Goal: Task Accomplishment & Management: Use online tool/utility

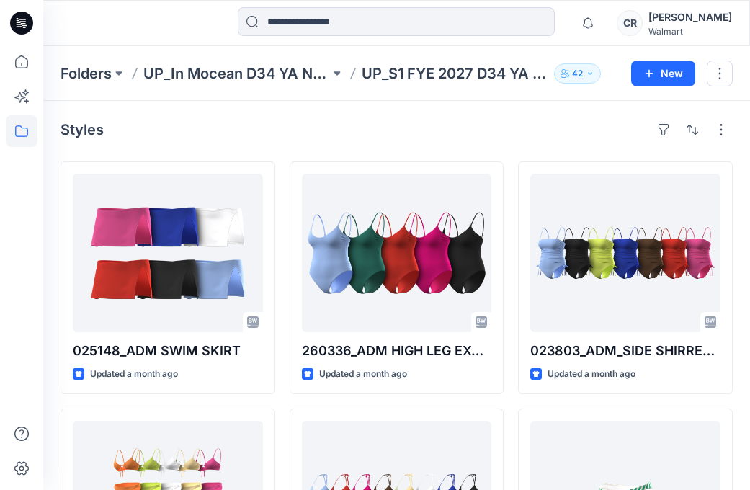
click at [301, 133] on div "Styles" at bounding box center [397, 129] width 672 height 23
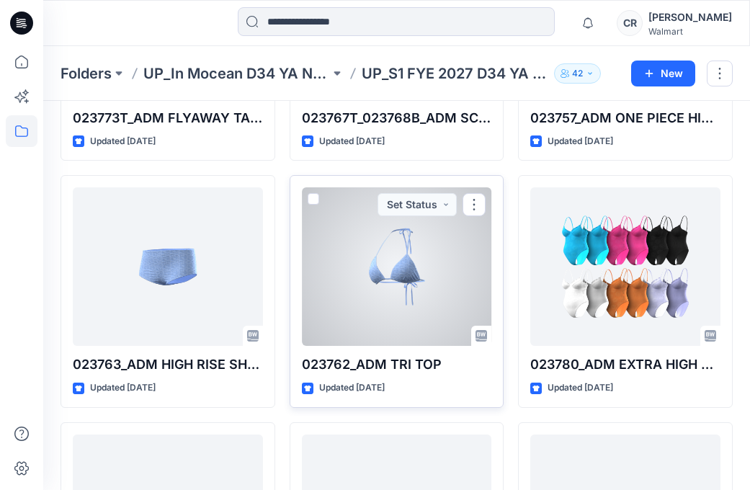
scroll to position [1957, 0]
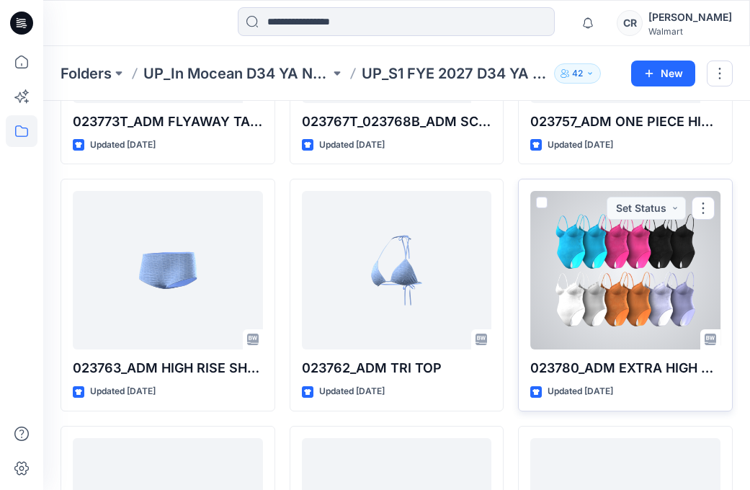
click at [588, 275] on div at bounding box center [625, 270] width 190 height 159
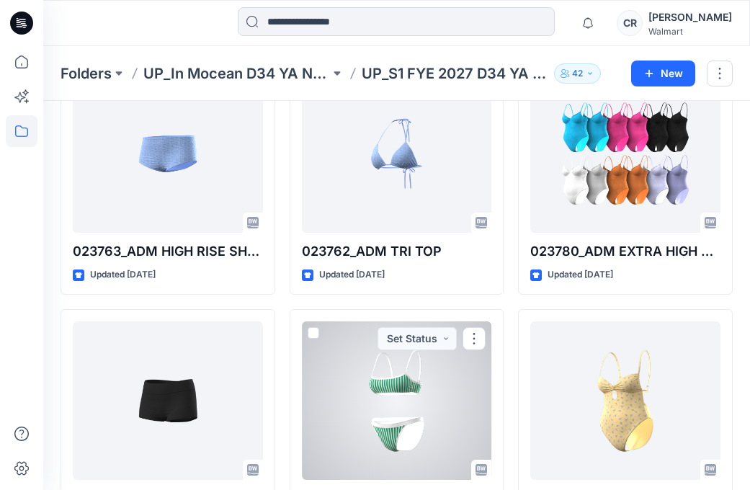
scroll to position [2029, 0]
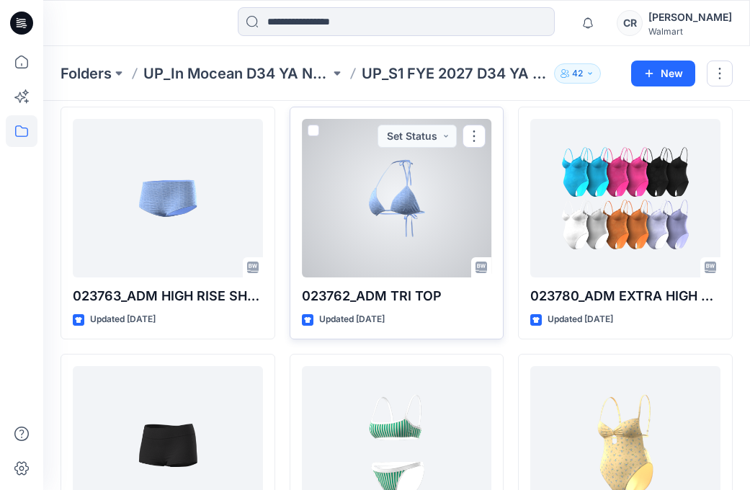
click at [439, 107] on div "023762_ADM TRI TOP Updated [DATE] Set Status" at bounding box center [397, 223] width 215 height 233
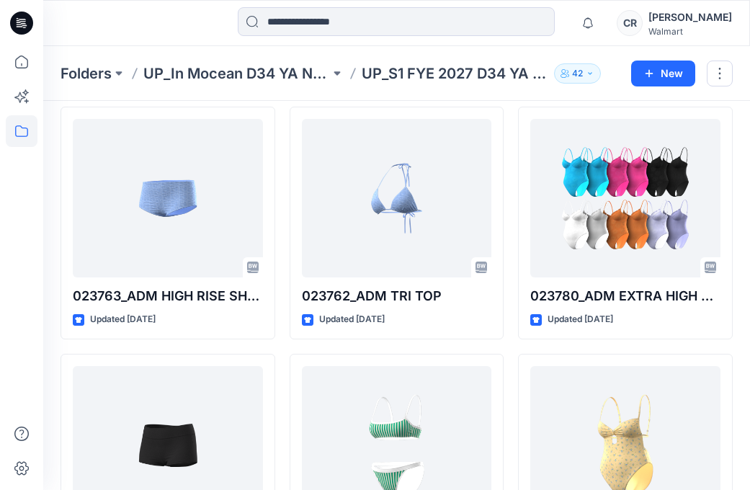
click at [281, 99] on div "Folders UP_In Mocean D34 YA NoBo Swim UP_S1 FYE 2027 D34 YA NoBo Swim InMocean …" at bounding box center [396, 73] width 707 height 55
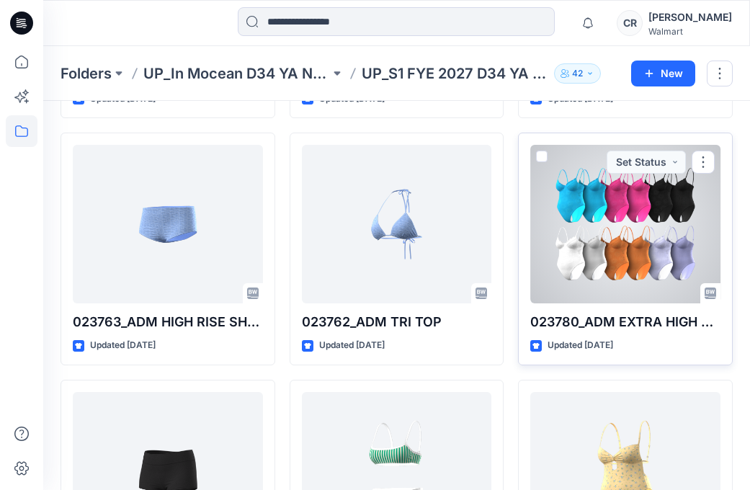
scroll to position [1957, 0]
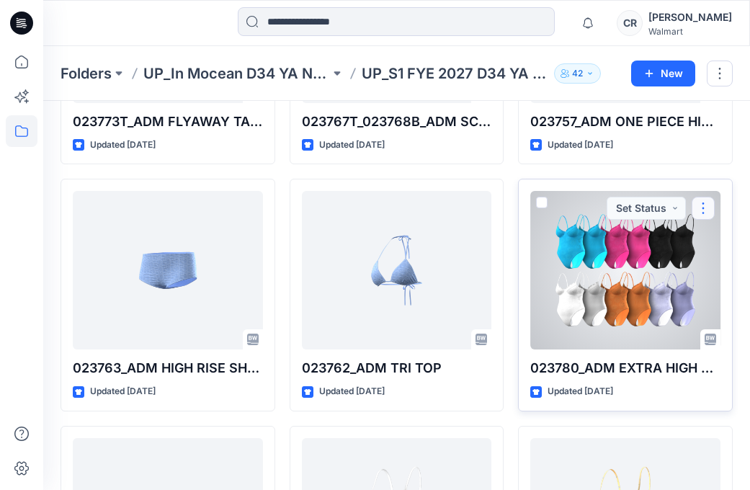
click at [708, 206] on button "button" at bounding box center [703, 208] width 23 height 23
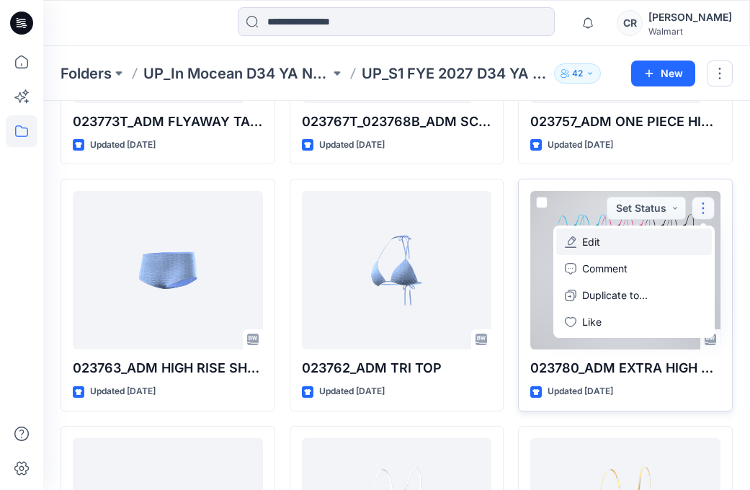
click at [645, 243] on button "Edit" at bounding box center [634, 241] width 156 height 27
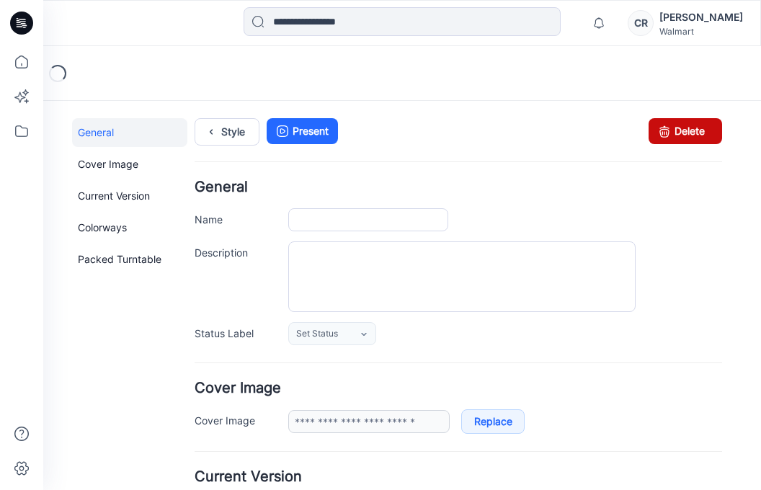
click at [664, 121] on link "Delete" at bounding box center [686, 131] width 74 height 26
type input "**********"
type textarea "**********"
type input "**********"
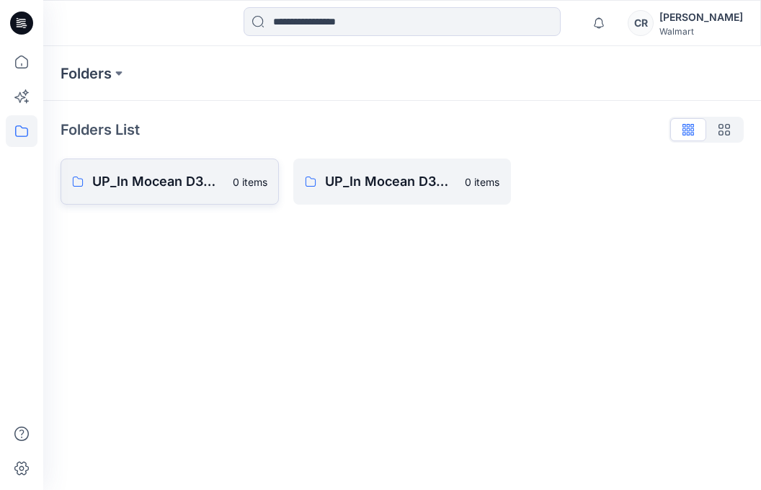
click at [241, 190] on link "UP_In Mocean D34 Time & Tru Swim 0 items" at bounding box center [170, 182] width 218 height 46
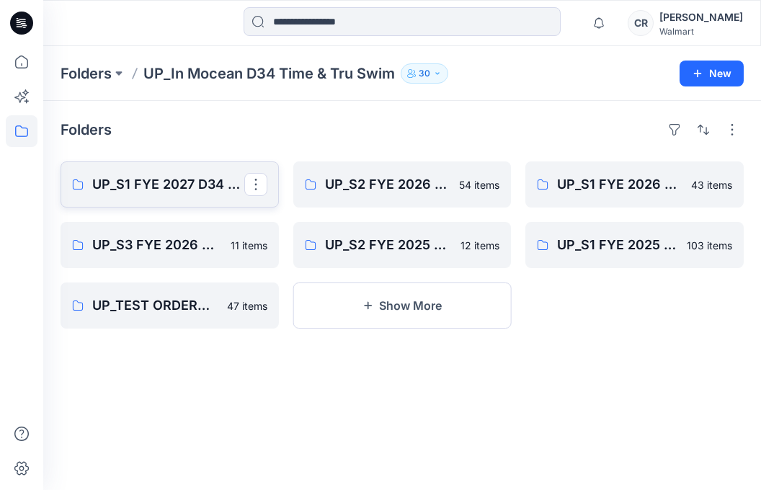
click at [249, 191] on button "button" at bounding box center [255, 184] width 23 height 23
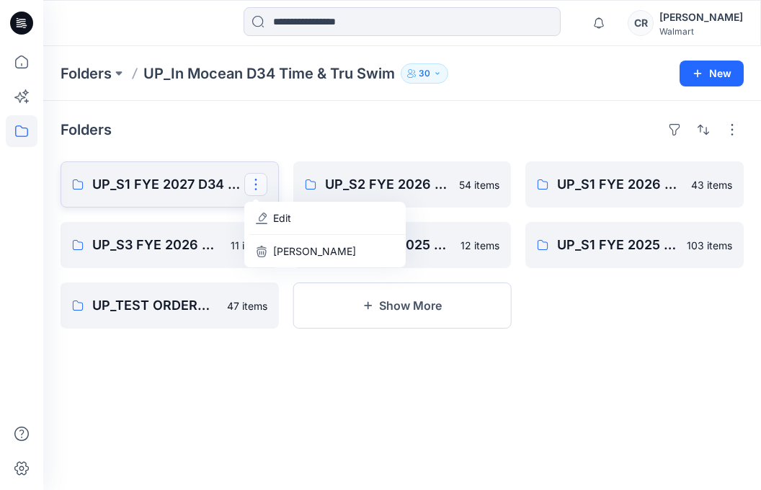
click at [221, 188] on p "UP_S1 FYE 2027 D34 YA TIME & True Swim InMocean" at bounding box center [168, 184] width 152 height 20
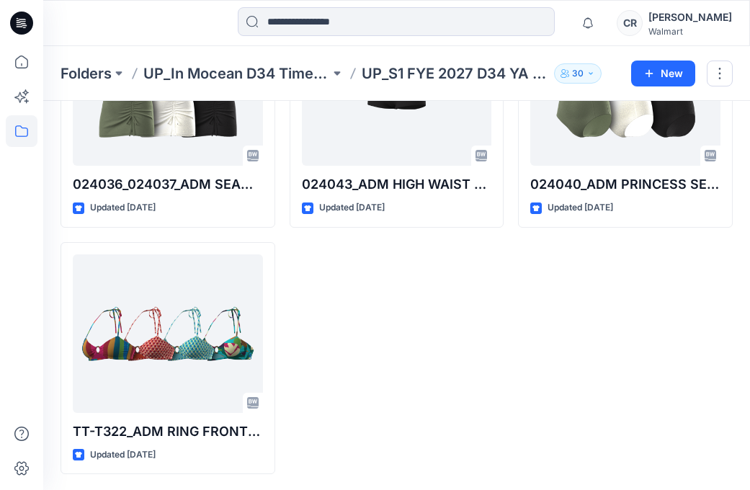
scroll to position [2142, 0]
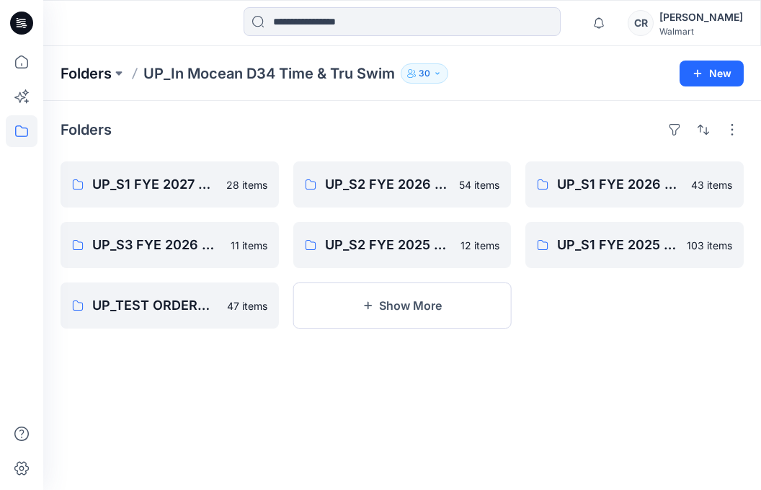
click at [104, 63] on p "Folders" at bounding box center [86, 73] width 51 height 20
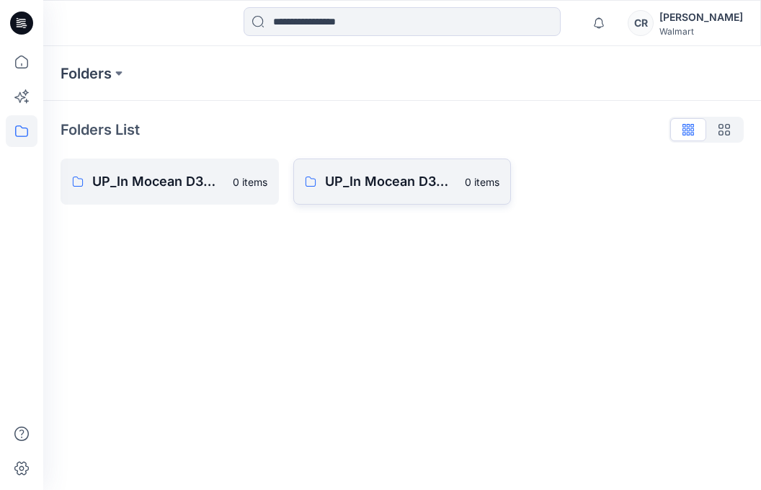
click at [360, 169] on link "UP_In Mocean D34 YA NoBo Swim 0 items" at bounding box center [402, 182] width 218 height 46
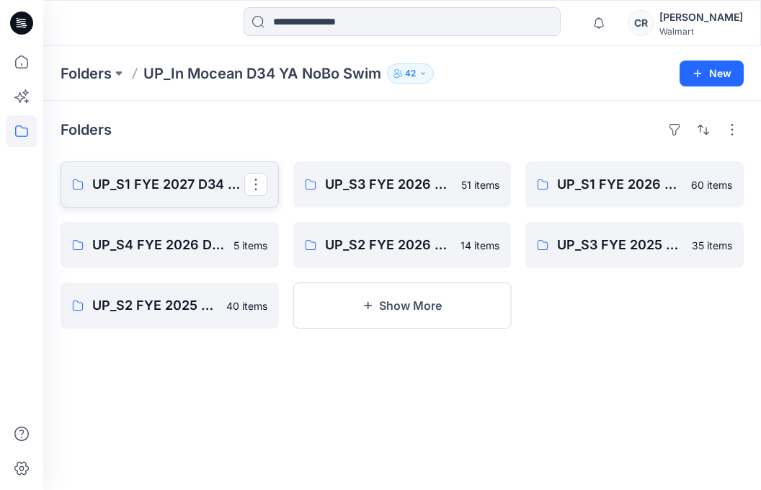
click at [213, 185] on p "UP_S1 FYE 2027 D34 YA NoBo Swim InMocean" at bounding box center [168, 184] width 152 height 20
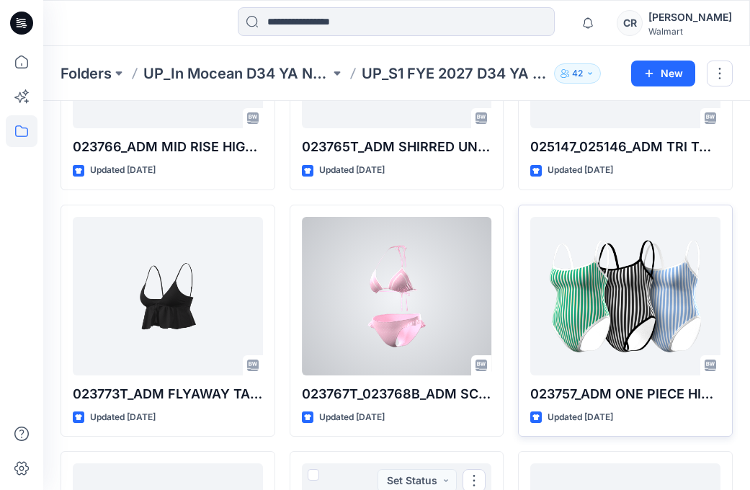
scroll to position [1669, 0]
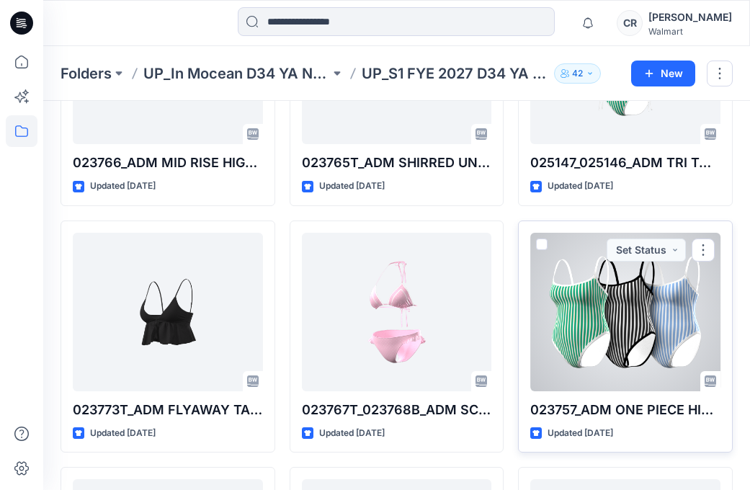
click at [609, 352] on div at bounding box center [625, 312] width 190 height 159
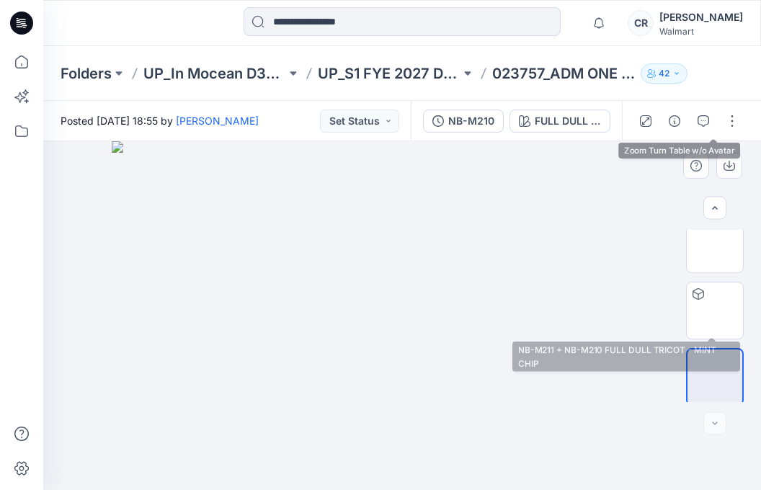
scroll to position [283, 0]
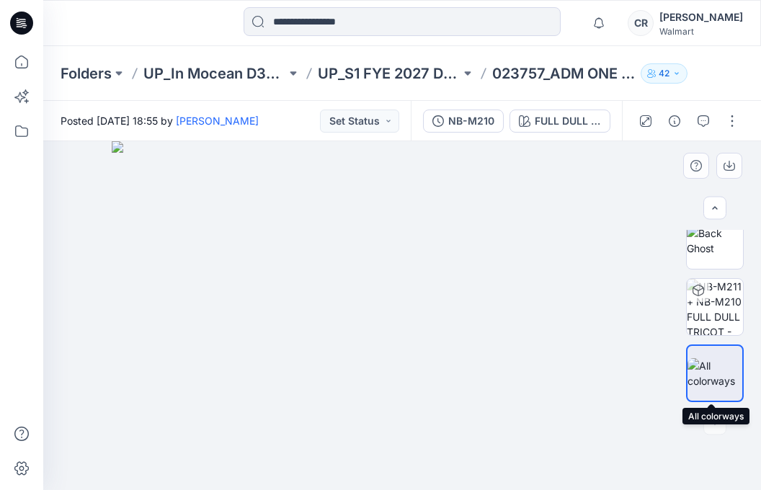
click at [705, 373] on img at bounding box center [714, 373] width 55 height 30
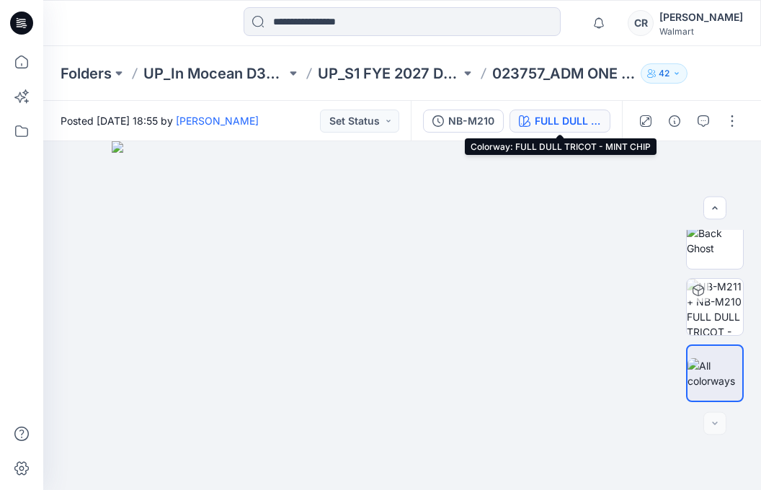
click at [535, 122] on div "FULL DULL TRICOT - MINT CHIP" at bounding box center [568, 121] width 66 height 16
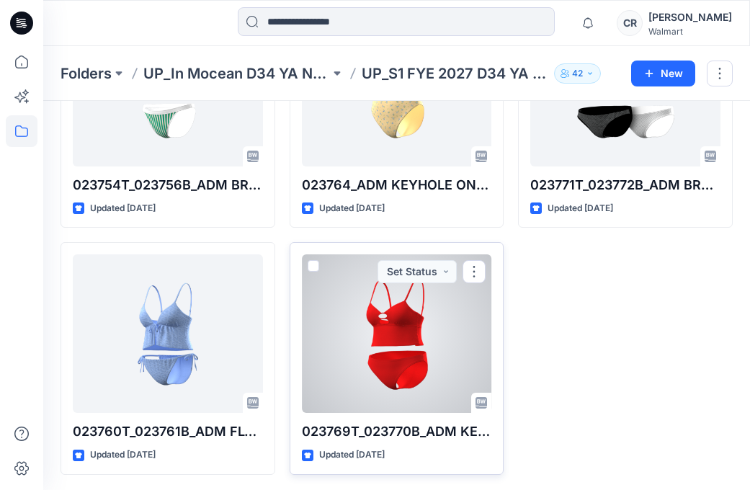
scroll to position [2389, 0]
